Goal: Task Accomplishment & Management: Use online tool/utility

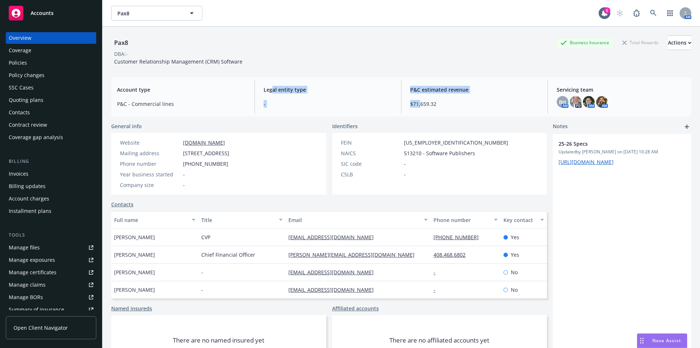
drag, startPoint x: 416, startPoint y: 98, endPoint x: 270, endPoint y: 83, distance: 147.1
click at [270, 83] on div "Account type P&C - Commercial lines Legal entity type - P&C estimated revenue $…" at bounding box center [401, 96] width 580 height 39
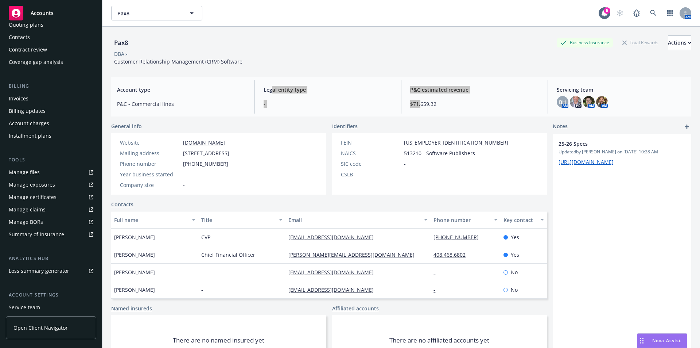
scroll to position [128, 0]
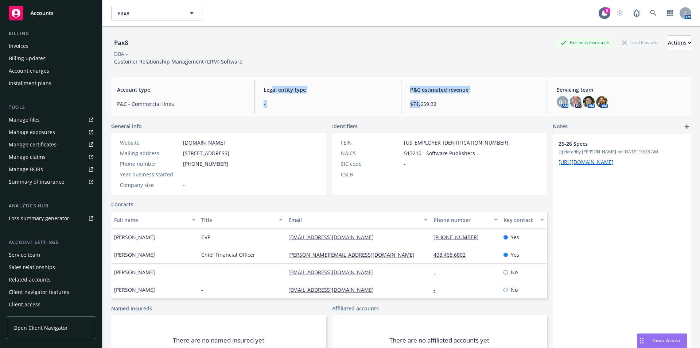
click at [24, 301] on div "Client access" at bounding box center [25, 304] width 32 height 12
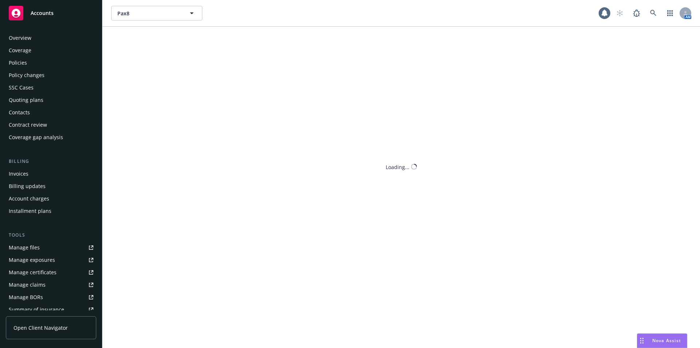
scroll to position [128, 0]
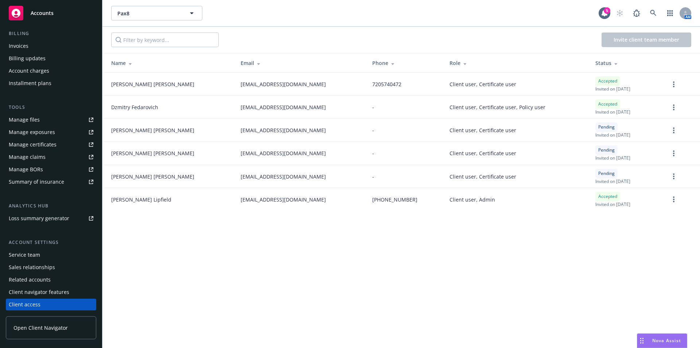
click at [314, 31] on div "Invite client team member" at bounding box center [402, 40] width 598 height 26
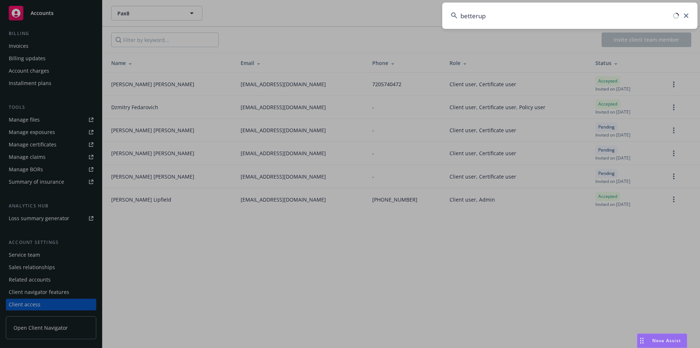
type input "betterup"
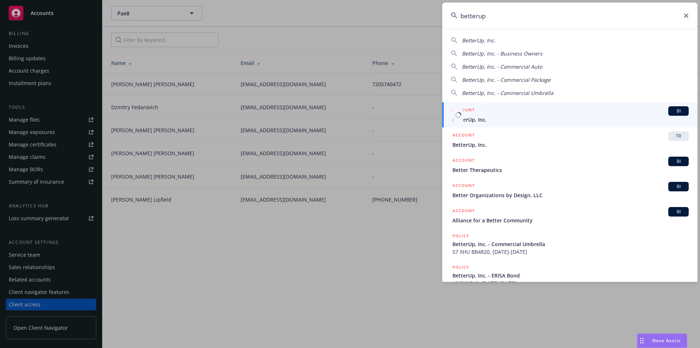
click at [679, 112] on span "BI" at bounding box center [679, 111] width 15 height 7
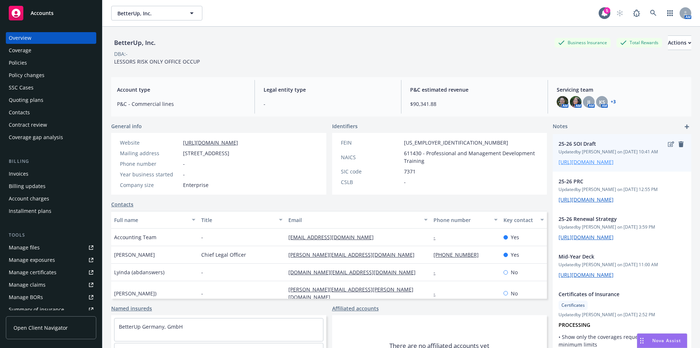
click at [587, 165] on link "https://iln-my.sharepoint.com/:x:/g/personal/victoria_escobar_newfront_com/EYwY…" at bounding box center [586, 161] width 55 height 7
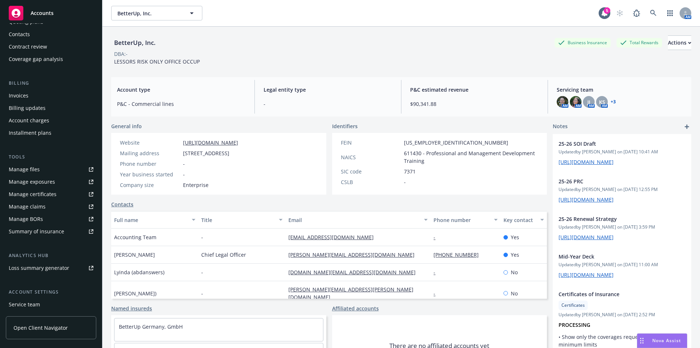
scroll to position [85, 0]
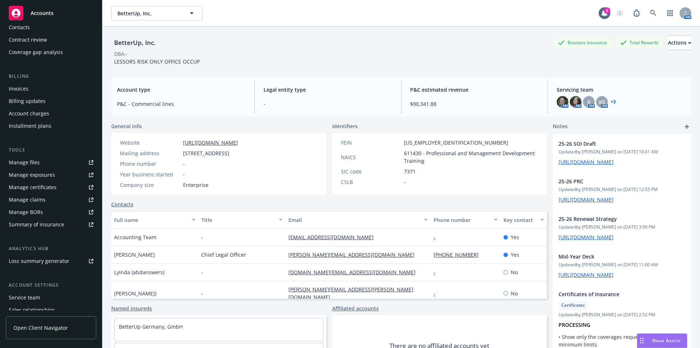
click at [42, 262] on div "Loss summary generator" at bounding box center [39, 261] width 61 height 12
click at [37, 225] on div "Summary of insurance" at bounding box center [36, 225] width 55 height 12
click at [372, 45] on div "BetterUp, Inc. Business Insurance Total Rewards Actions" at bounding box center [401, 42] width 580 height 15
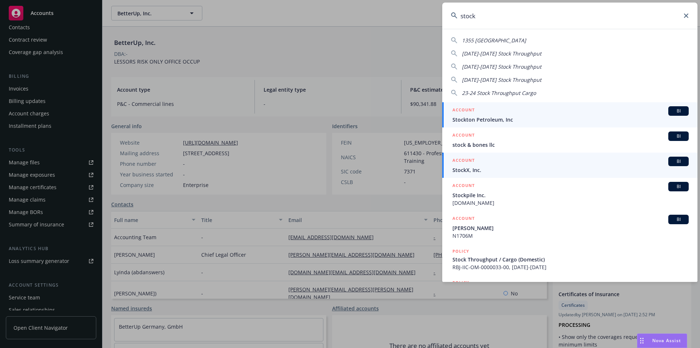
type input "stock"
click at [672, 164] on span "BI" at bounding box center [679, 161] width 15 height 7
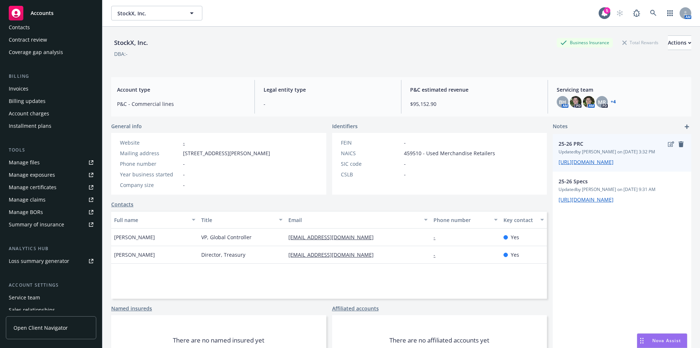
click at [588, 166] on span "https://iln-my.sharepoint.com/:x:/g/personal/victoria_escobar_newfront_com/EdEV…" at bounding box center [622, 162] width 127 height 8
click at [572, 165] on link "https://iln-my.sharepoint.com/:x:/g/personal/victoria_escobar_newfront_com/EdEV…" at bounding box center [586, 161] width 55 height 7
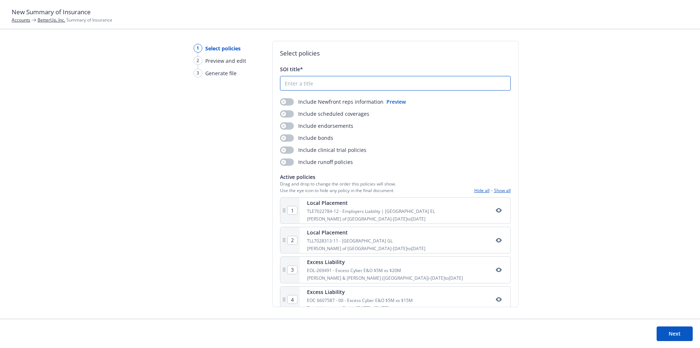
click at [320, 86] on input "SOI title*" at bounding box center [396, 83] width 230 height 14
type input "soi"
click at [681, 332] on button "Next" at bounding box center [675, 333] width 36 height 15
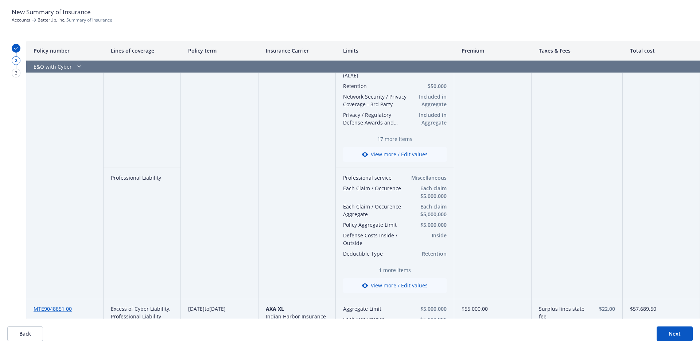
scroll to position [426, 0]
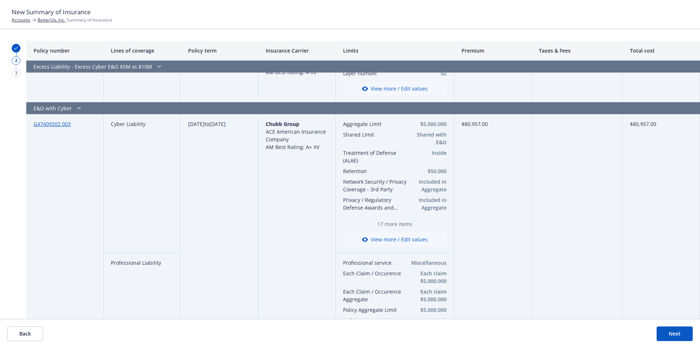
drag, startPoint x: 115, startPoint y: 86, endPoint x: 238, endPoint y: 109, distance: 124.8
click at [0, 0] on div "G47409202 003 Cyber Liability [DATE] to [DATE] Chubb Group ACE American Insuran…" at bounding box center [0, 0] width 0 height 0
click at [241, 173] on div "[DATE] to [DATE]" at bounding box center [219, 249] width 77 height 270
drag, startPoint x: 117, startPoint y: 225, endPoint x: 151, endPoint y: 227, distance: 34.8
click at [151, 253] on div "Professional Liability" at bounding box center [142, 318] width 77 height 131
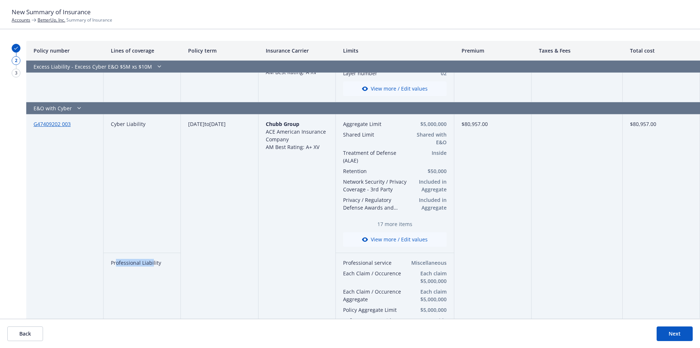
click at [151, 253] on div "Professional Liability" at bounding box center [142, 318] width 77 height 131
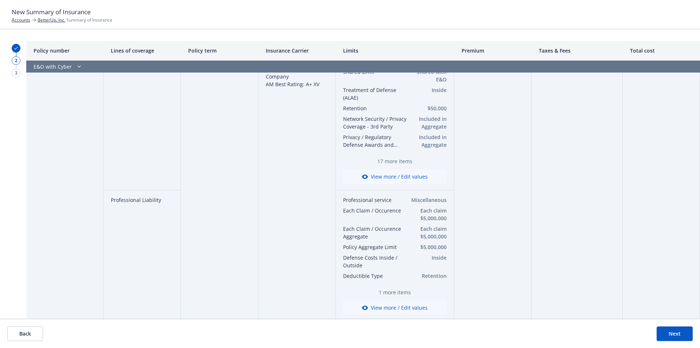
scroll to position [511, 0]
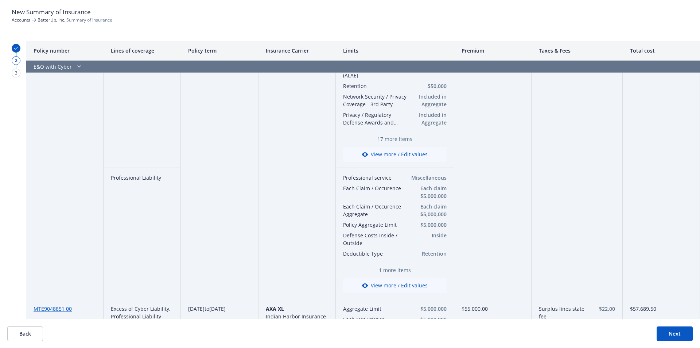
click at [398, 278] on button "View more / Edit values" at bounding box center [395, 285] width 104 height 15
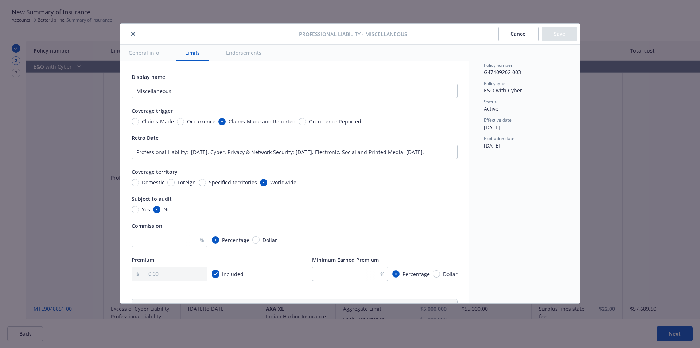
scroll to position [237, 0]
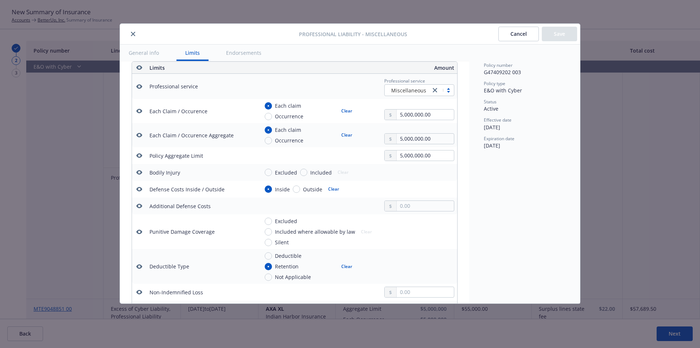
click at [130, 32] on button "close" at bounding box center [133, 34] width 9 height 9
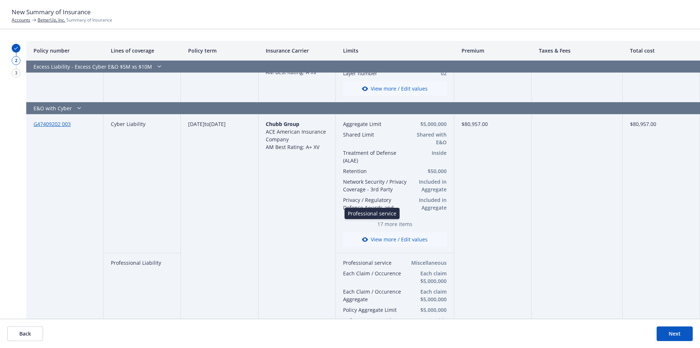
scroll to position [511, 0]
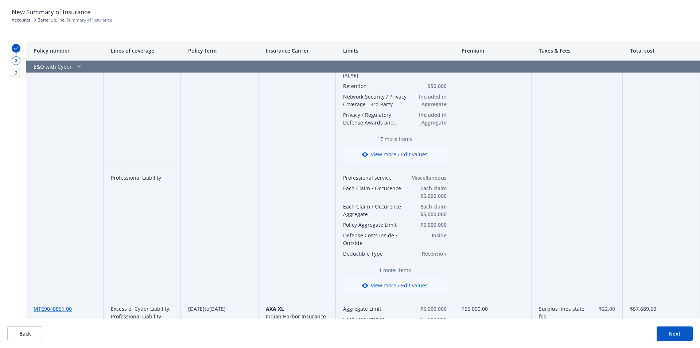
click at [390, 278] on button "View more / Edit values" at bounding box center [395, 285] width 104 height 15
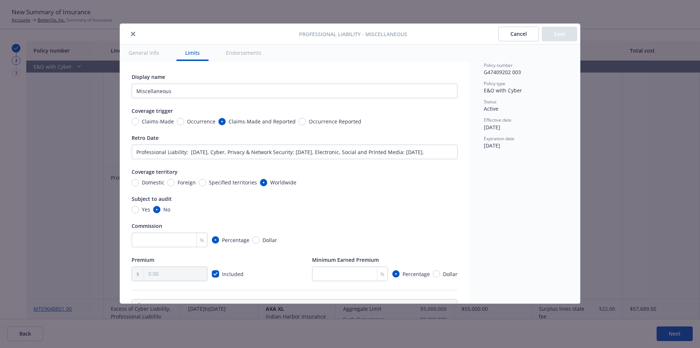
scroll to position [237, 0]
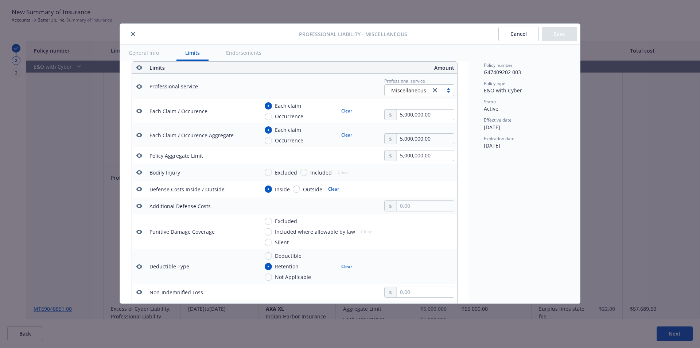
click at [135, 36] on icon "close" at bounding box center [133, 34] width 4 height 4
